Goal: Task Accomplishment & Management: Use online tool/utility

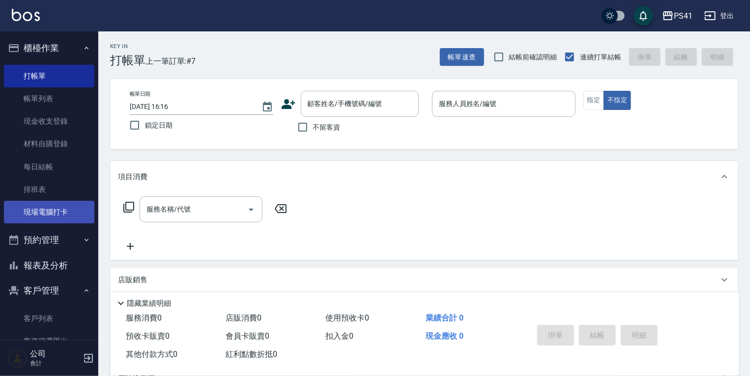
click at [61, 221] on link "現場電腦打卡" at bounding box center [49, 212] width 90 height 23
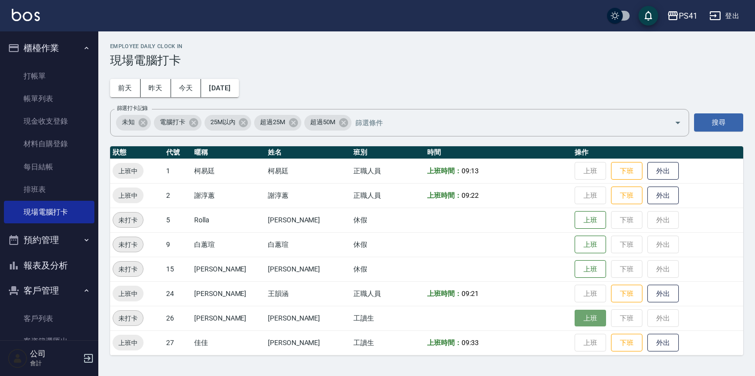
click at [574, 310] on button "上班" at bounding box center [589, 318] width 31 height 17
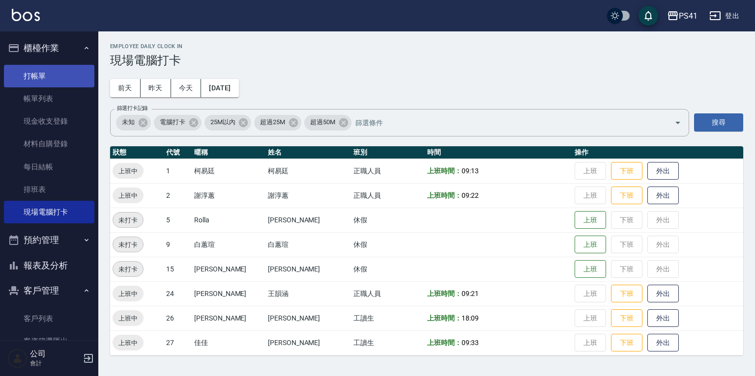
click at [36, 72] on link "打帳單" at bounding box center [49, 76] width 90 height 23
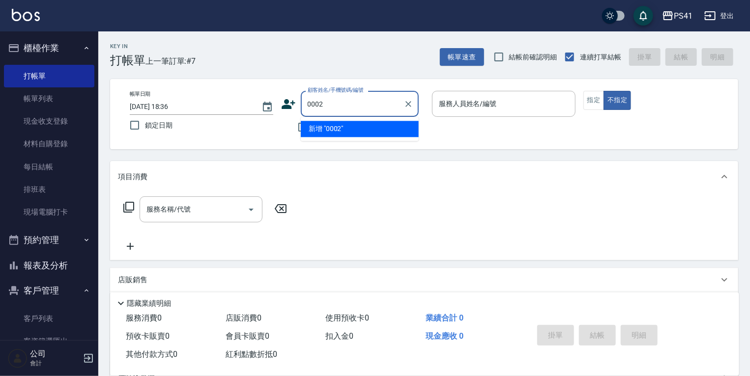
type input "0002"
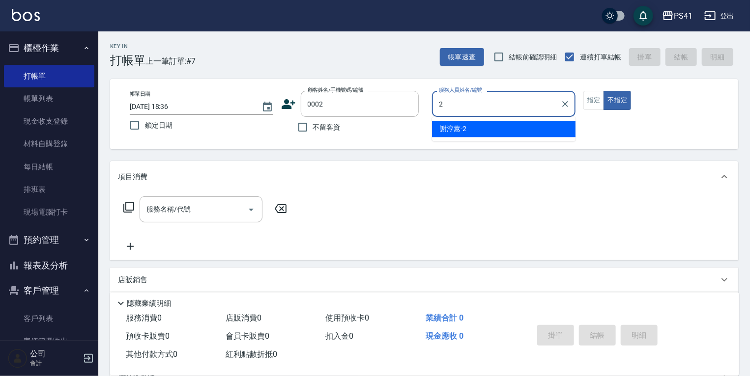
type input "[PERSON_NAME]-2"
type button "false"
type input "[PERSON_NAME]/[PERSON_NAME]/0002"
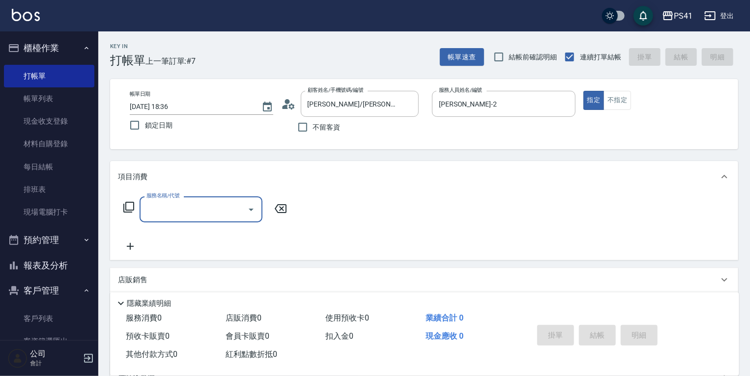
click at [166, 219] on div "服務名稱/代號" at bounding box center [201, 209] width 123 height 26
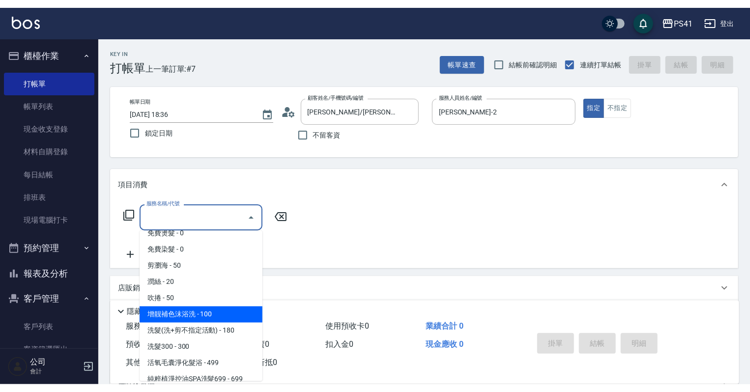
scroll to position [39, 0]
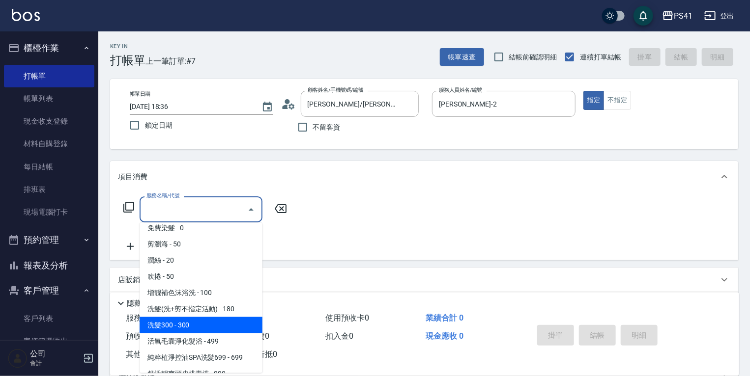
click at [199, 330] on span "洗髮300 - 300" at bounding box center [201, 325] width 123 height 16
type input "洗髮300(1300)"
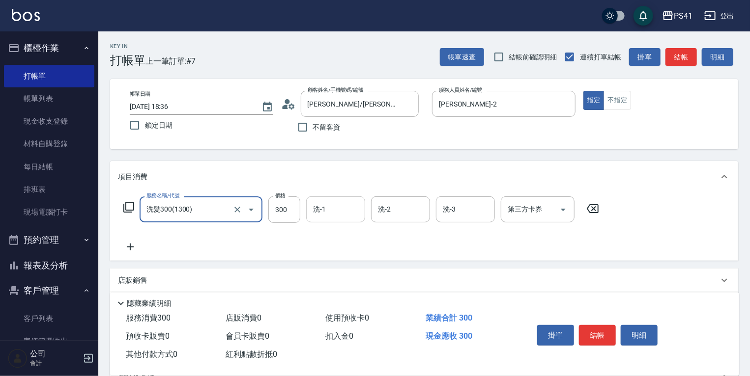
click at [355, 218] on input "洗-1" at bounding box center [335, 209] width 50 height 17
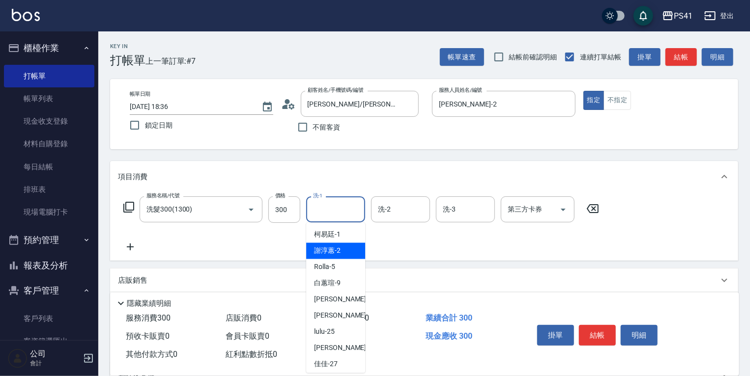
click at [323, 255] on span "[PERSON_NAME]-2" at bounding box center [327, 251] width 27 height 10
type input "[PERSON_NAME]-2"
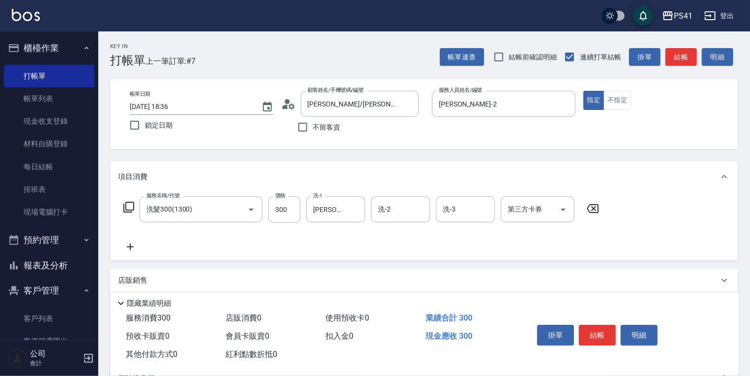
click at [132, 245] on icon at bounding box center [130, 247] width 25 height 12
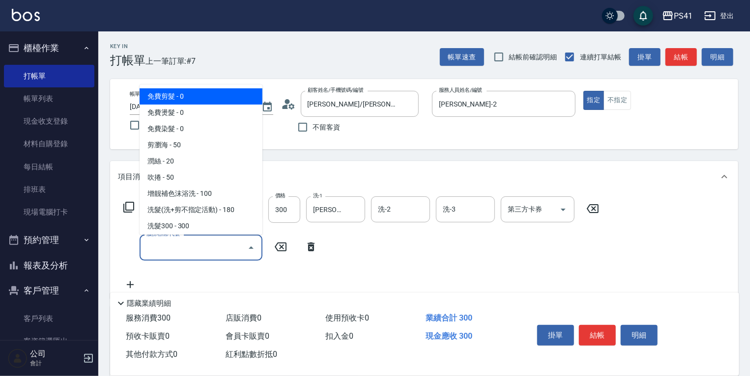
click at [156, 247] on input "服務名稱/代號" at bounding box center [193, 247] width 99 height 17
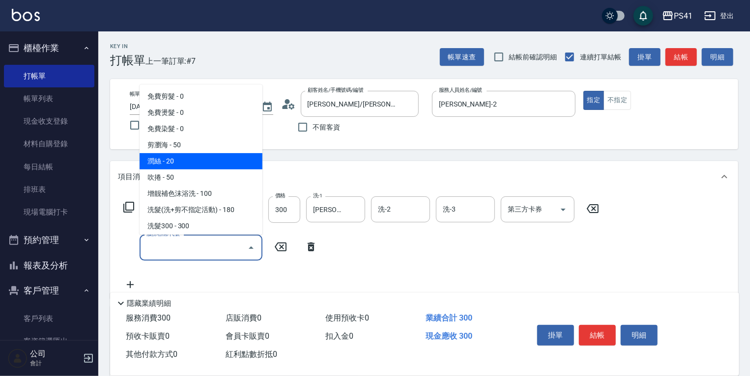
click at [187, 166] on span "潤絲 - 20" at bounding box center [201, 161] width 123 height 16
type input "潤絲(820)"
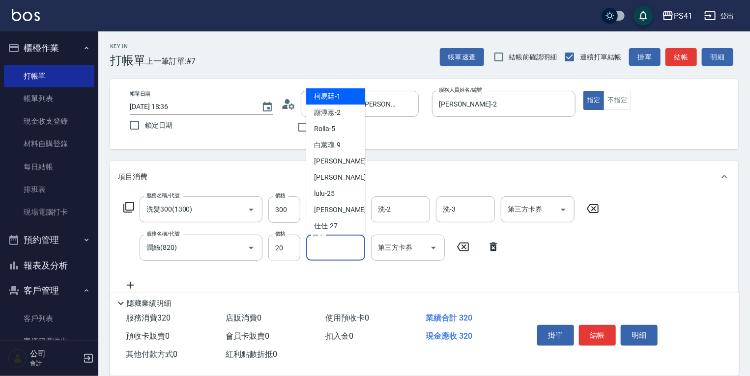
drag, startPoint x: 346, startPoint y: 247, endPoint x: 322, endPoint y: 262, distance: 28.3
click at [346, 247] on input "護-1" at bounding box center [335, 247] width 50 height 17
click at [332, 115] on span "[PERSON_NAME]-2" at bounding box center [327, 113] width 27 height 10
type input "[PERSON_NAME]-2"
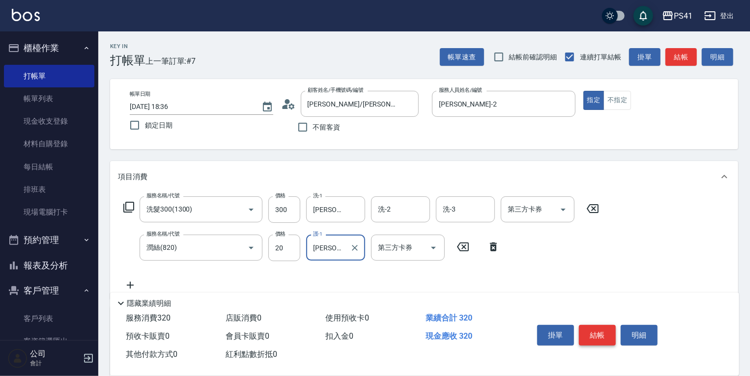
click at [591, 332] on button "結帳" at bounding box center [597, 335] width 37 height 21
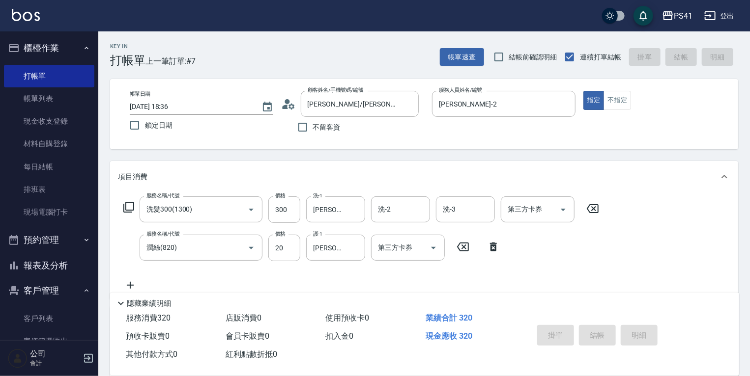
type input "[DATE] 18:37"
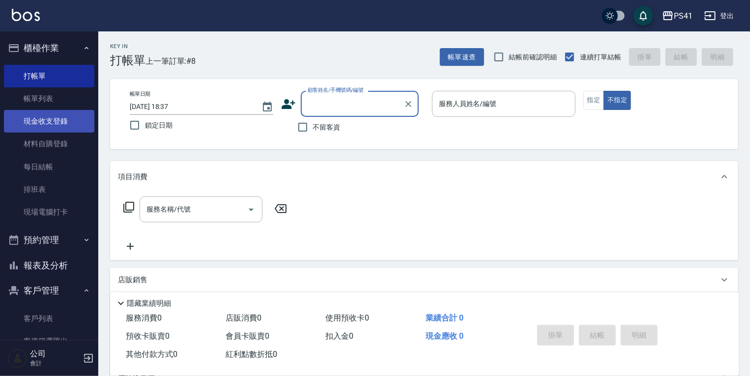
drag, startPoint x: 52, startPoint y: 101, endPoint x: 52, endPoint y: 118, distance: 17.2
click at [52, 101] on link "帳單列表" at bounding box center [49, 98] width 90 height 23
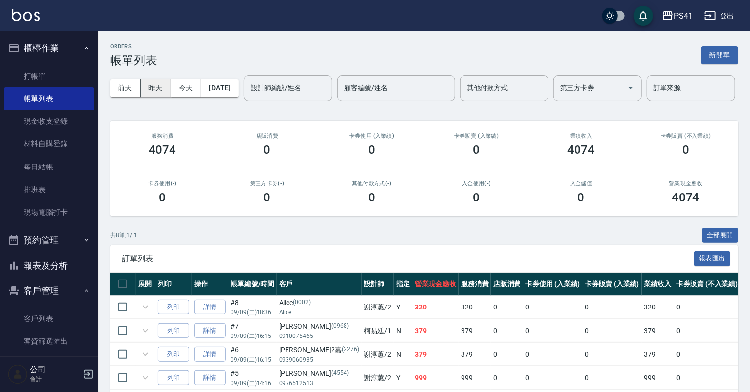
click at [154, 91] on button "昨天" at bounding box center [155, 88] width 30 height 18
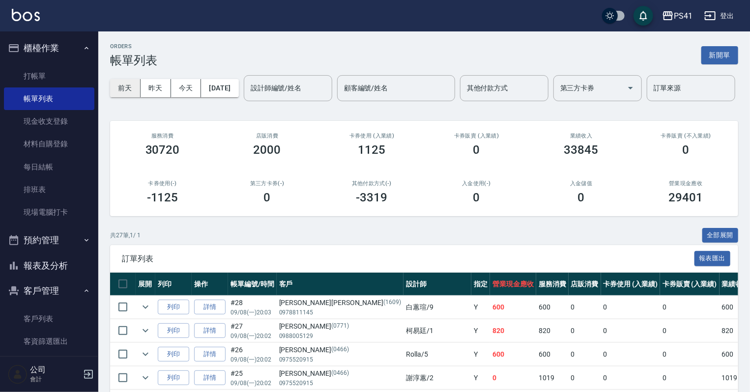
click at [121, 93] on button "前天" at bounding box center [125, 88] width 30 height 18
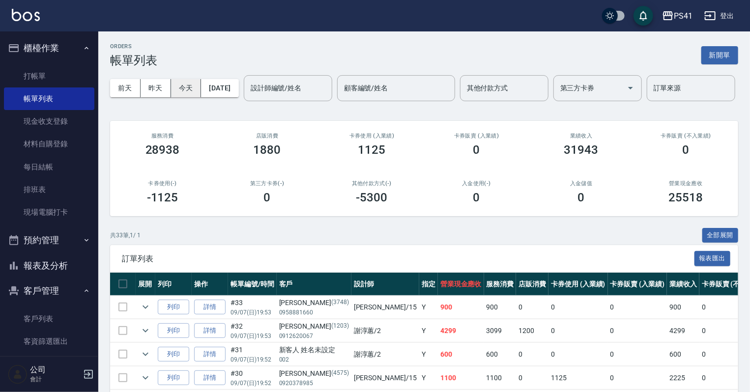
click at [191, 91] on button "今天" at bounding box center [186, 88] width 30 height 18
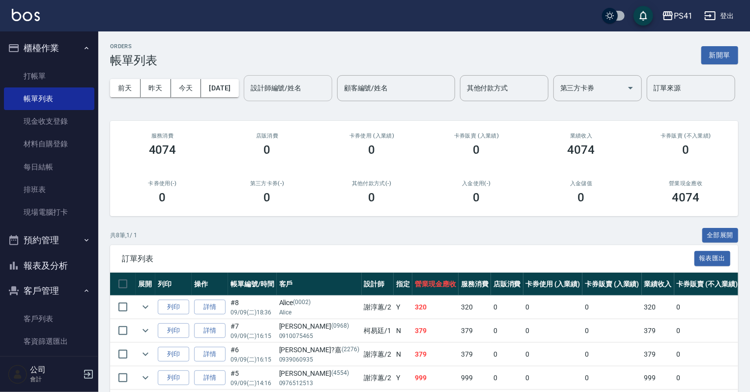
click at [248, 97] on input "設計師編號/姓名" at bounding box center [288, 88] width 80 height 17
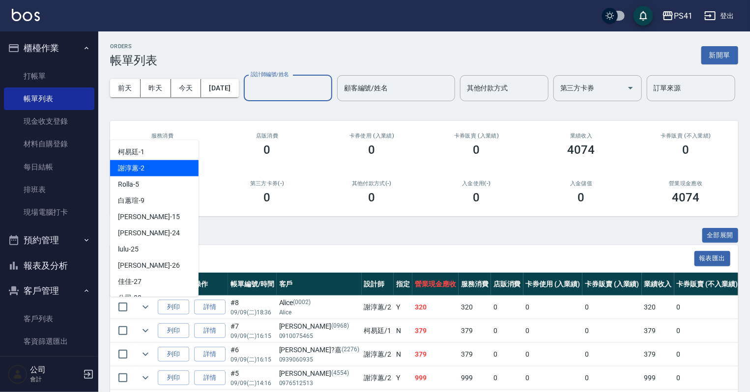
click at [156, 164] on div "[PERSON_NAME]-2" at bounding box center [154, 168] width 88 height 16
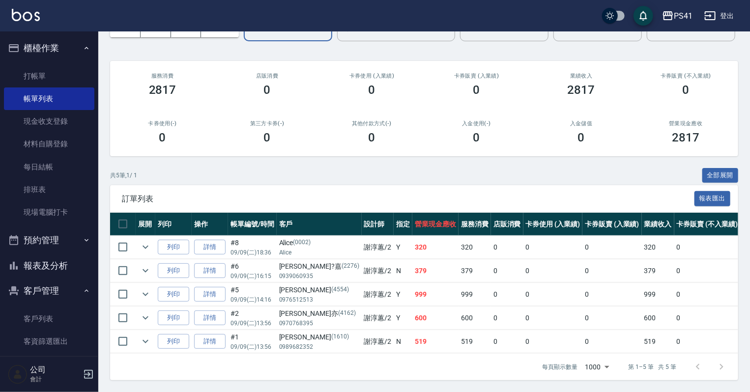
scroll to position [79, 0]
click at [248, 37] on input "[PERSON_NAME]-2" at bounding box center [280, 28] width 65 height 17
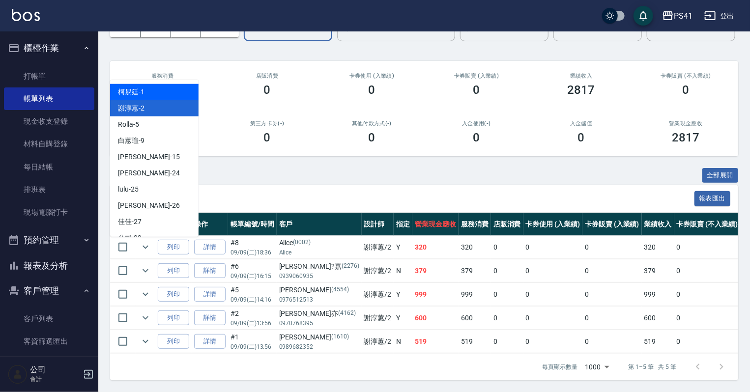
click at [161, 84] on div "[PERSON_NAME]-1" at bounding box center [154, 92] width 88 height 16
type input "[PERSON_NAME]-1"
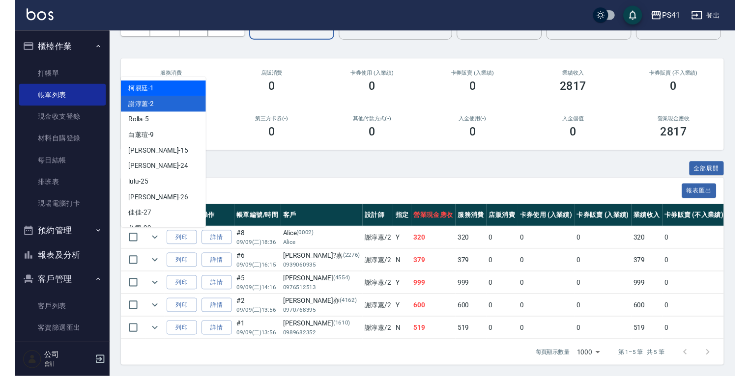
scroll to position [0, 0]
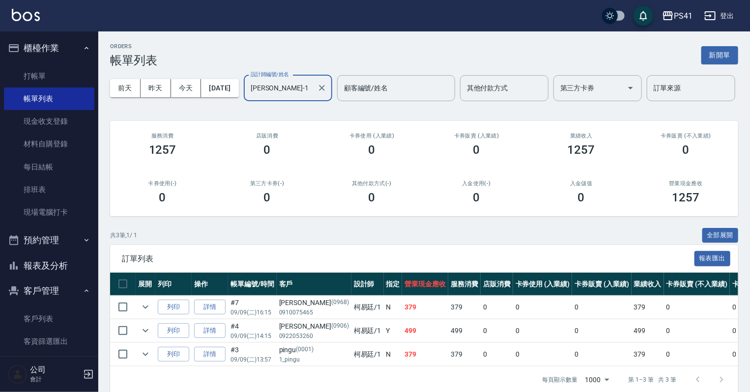
click at [248, 97] on input "[PERSON_NAME]-1" at bounding box center [280, 88] width 65 height 17
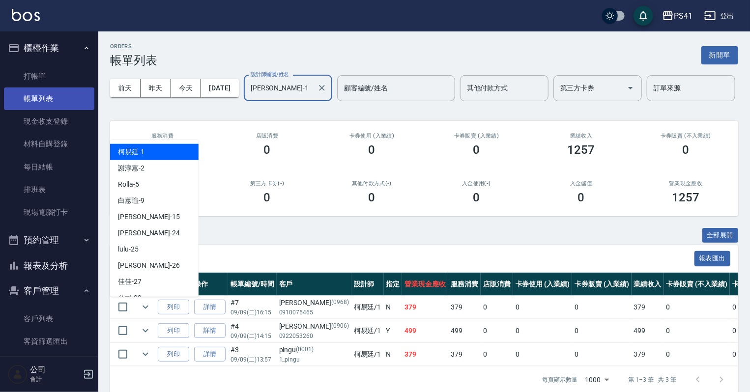
click at [64, 87] on link "帳單列表" at bounding box center [49, 98] width 90 height 23
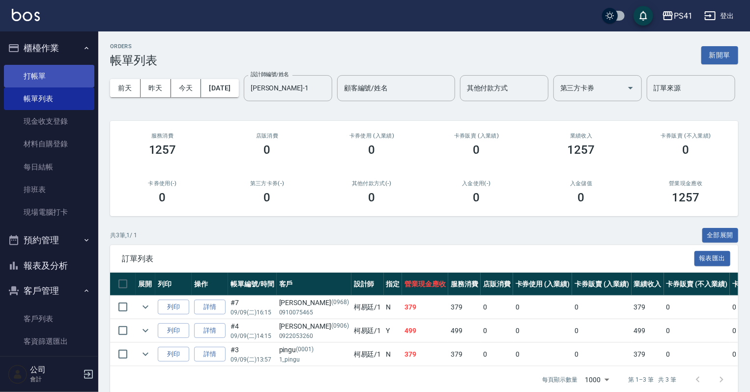
click at [44, 77] on link "打帳單" at bounding box center [49, 76] width 90 height 23
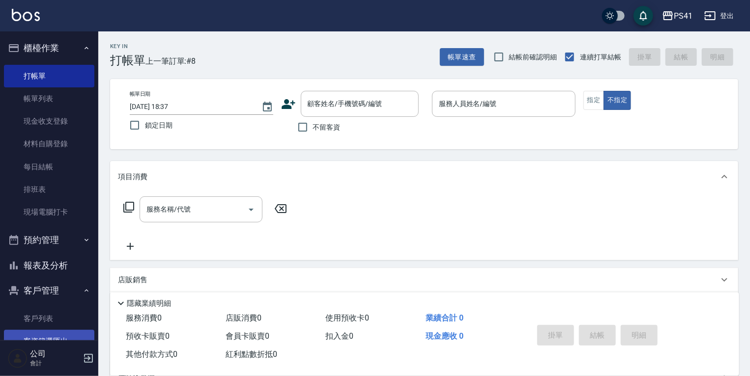
drag, startPoint x: 51, startPoint y: 322, endPoint x: 49, endPoint y: 340, distance: 17.9
click at [51, 323] on link "客戶列表" at bounding box center [49, 319] width 90 height 23
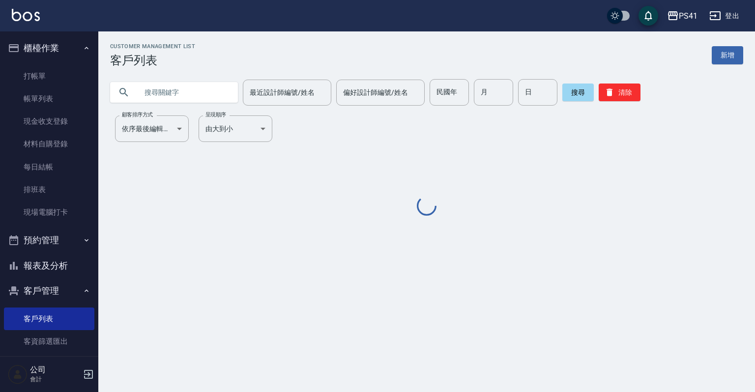
click at [142, 91] on input "text" at bounding box center [184, 92] width 92 height 27
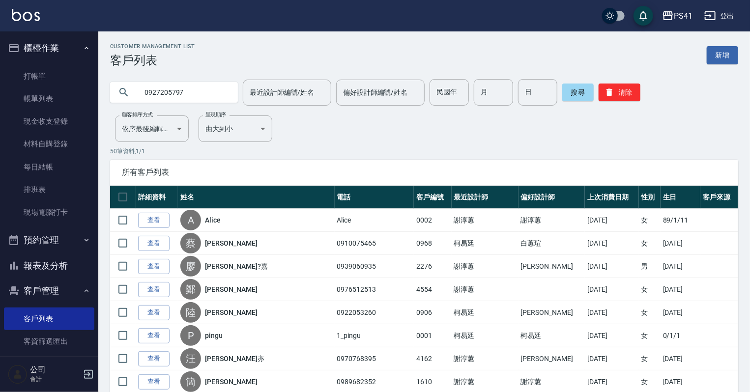
type input "0927205797"
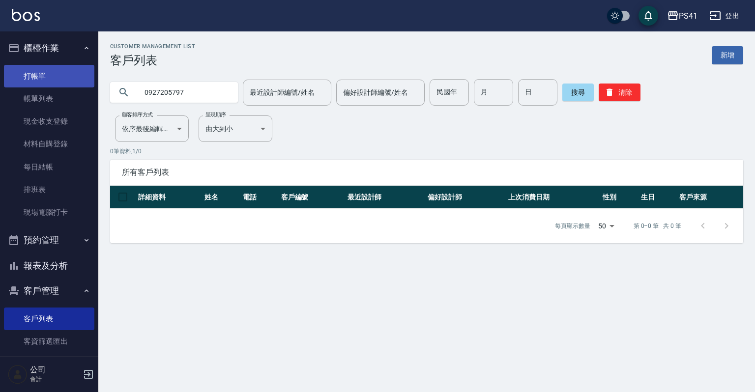
drag, startPoint x: 28, startPoint y: 76, endPoint x: 33, endPoint y: 69, distance: 9.1
click at [28, 75] on link "打帳單" at bounding box center [49, 76] width 90 height 23
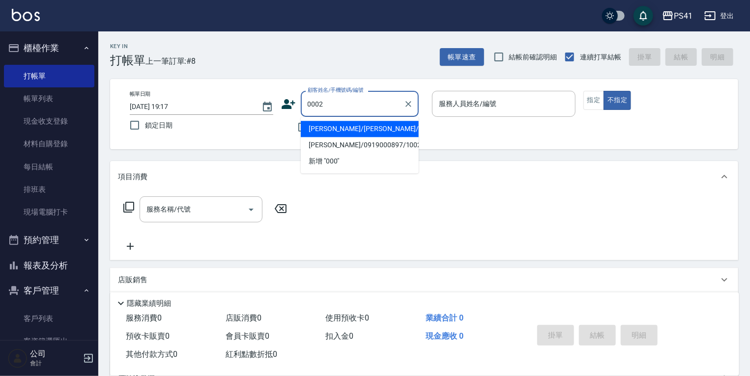
type input "[PERSON_NAME]/[PERSON_NAME]/0002"
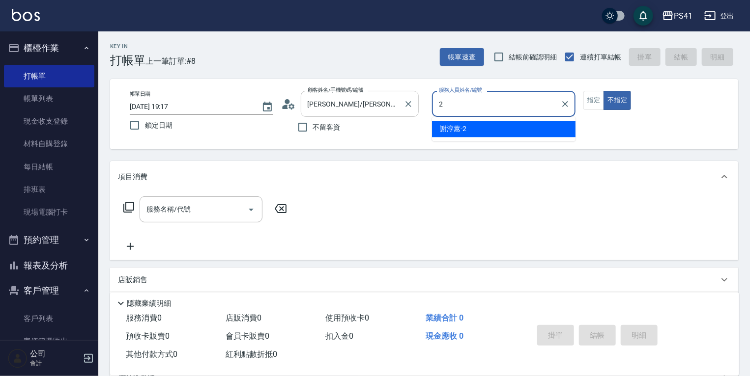
type input "[PERSON_NAME]-2"
type button "false"
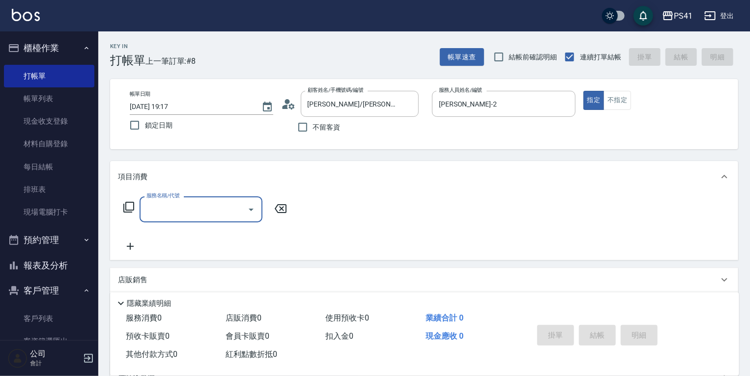
click at [180, 213] on input "服務名稱/代號" at bounding box center [193, 209] width 99 height 17
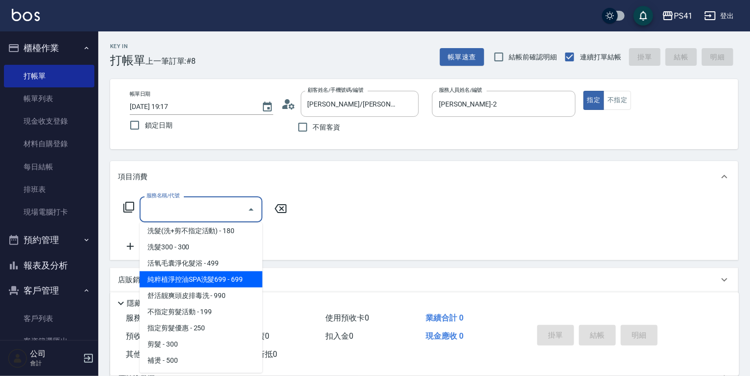
scroll to position [118, 0]
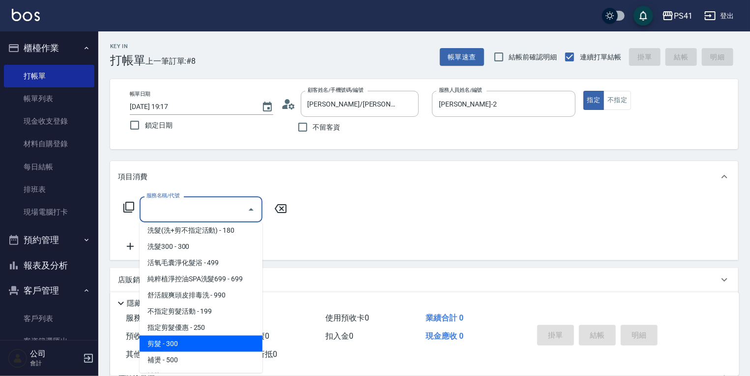
click at [168, 343] on span "剪髮 - 300" at bounding box center [201, 344] width 123 height 16
type input "剪髮(2300)"
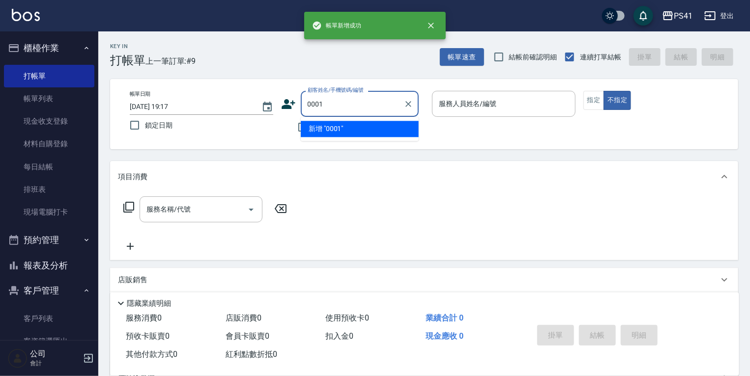
type input "0001"
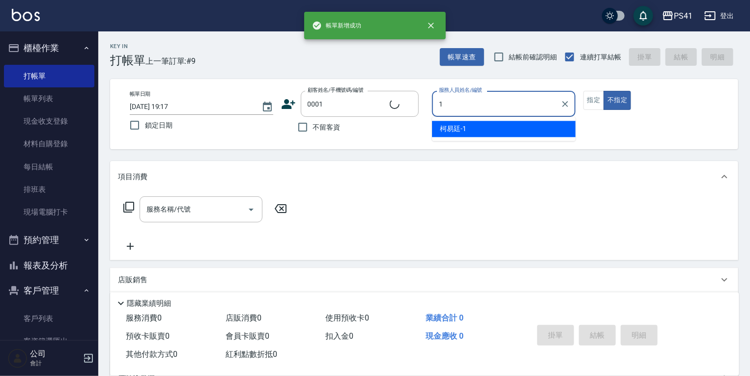
type input "1"
type input "pingu/1_pingu/0001"
type input "[PERSON_NAME]-1"
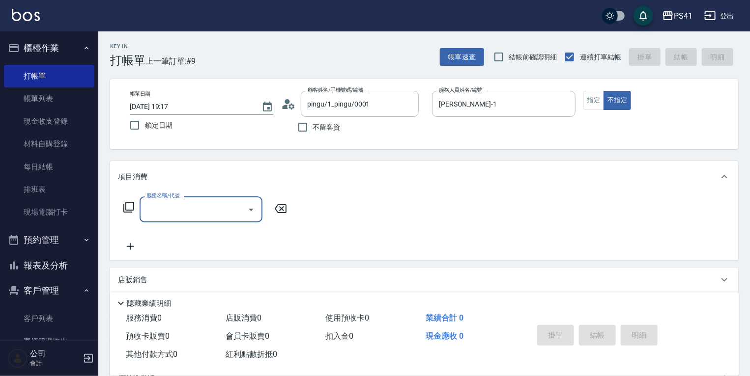
click at [199, 211] on input "服務名稱/代號" at bounding box center [193, 209] width 99 height 17
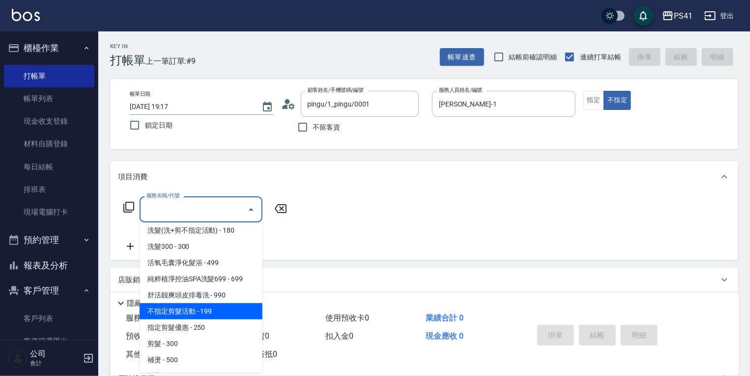
click at [182, 318] on span "不指定剪髮活動 - 199" at bounding box center [201, 312] width 123 height 16
type input "不指定剪髮活動(2199)"
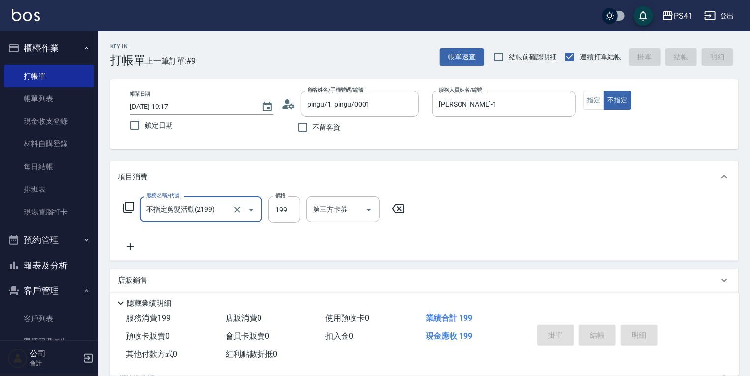
type input "[DATE] 19:18"
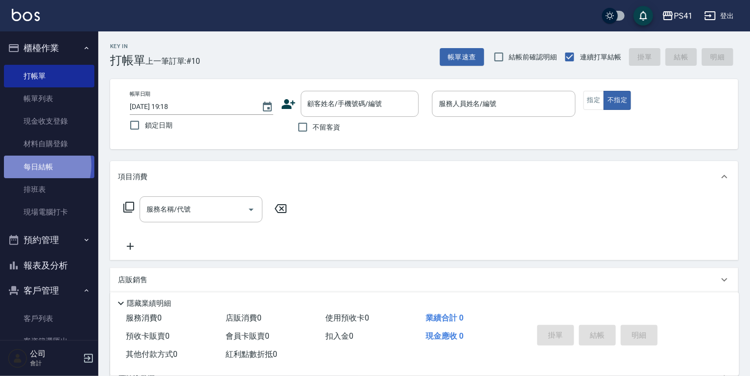
click at [36, 165] on link "每日結帳" at bounding box center [49, 167] width 90 height 23
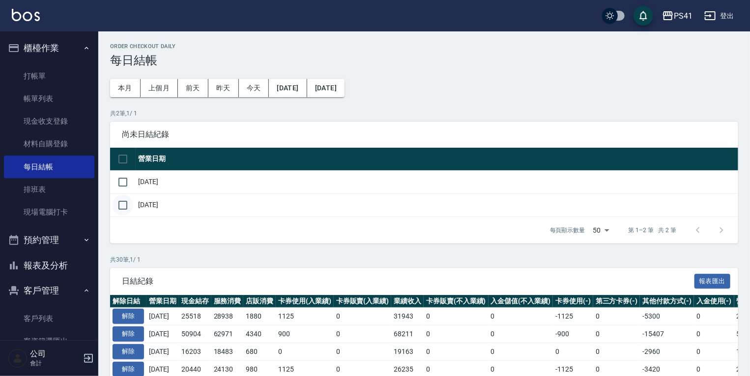
click at [122, 200] on input "checkbox" at bounding box center [122, 205] width 21 height 21
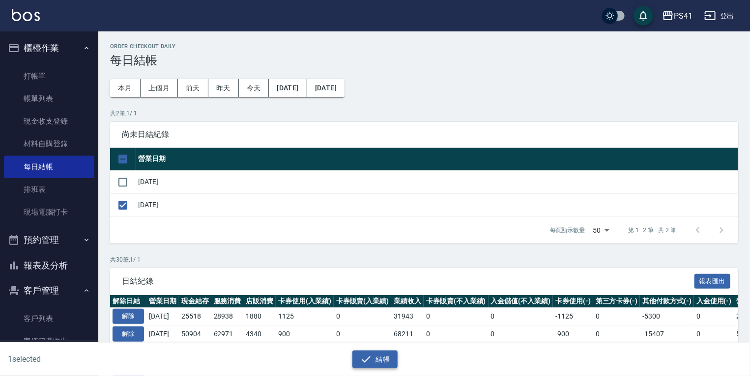
click at [372, 358] on button "結帳" at bounding box center [375, 360] width 46 height 18
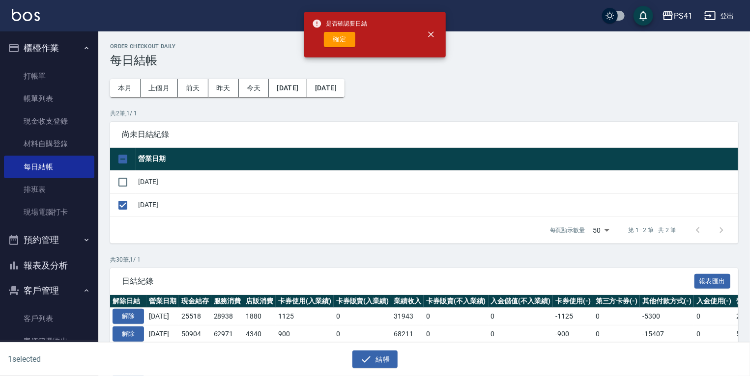
click at [340, 31] on div "是否確認要日結 確定" at bounding box center [339, 35] width 55 height 40
click at [338, 35] on button "確定" at bounding box center [339, 39] width 31 height 15
checkbox input "false"
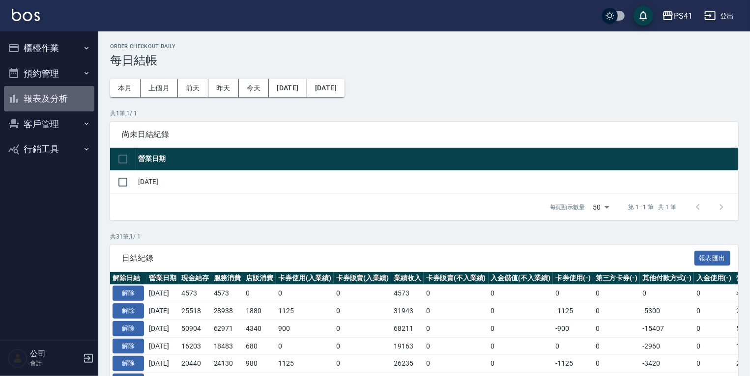
click at [56, 94] on button "報表及分析" at bounding box center [49, 99] width 90 height 26
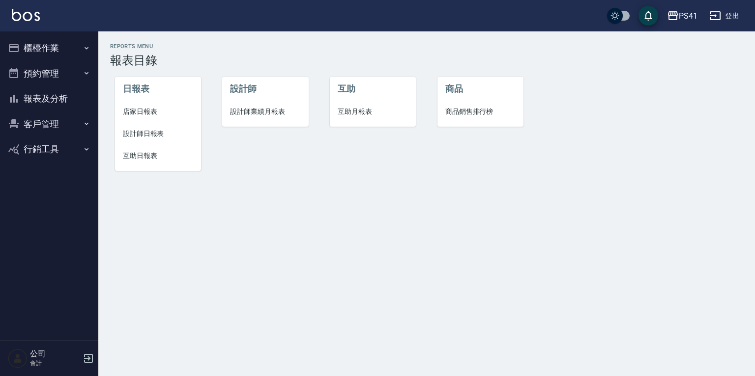
click at [151, 109] on span "店家日報表" at bounding box center [158, 112] width 70 height 10
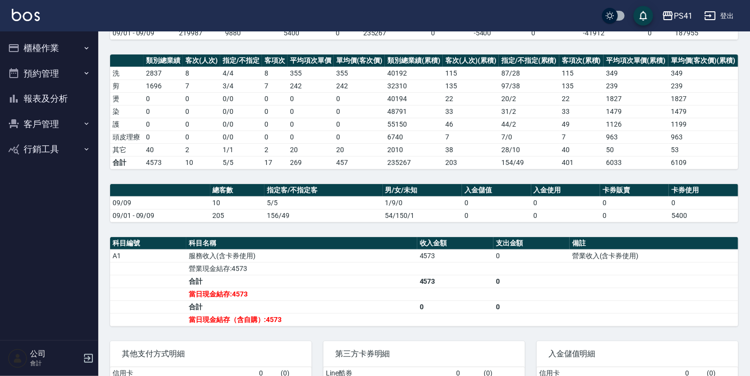
scroll to position [79, 0]
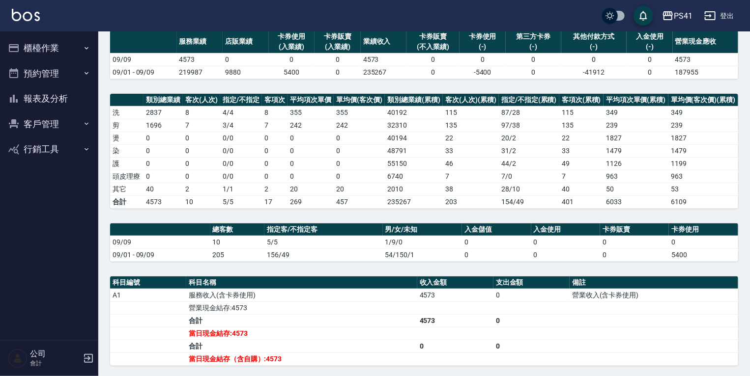
click at [603, 274] on div "PS41 [DATE] 店家日報表 列印時間： [DATE][PHONE_NUMBER]:31 Merchant Daily Report 店家日報表 前天 …" at bounding box center [423, 211] width 651 height 516
